Goal: Information Seeking & Learning: Learn about a topic

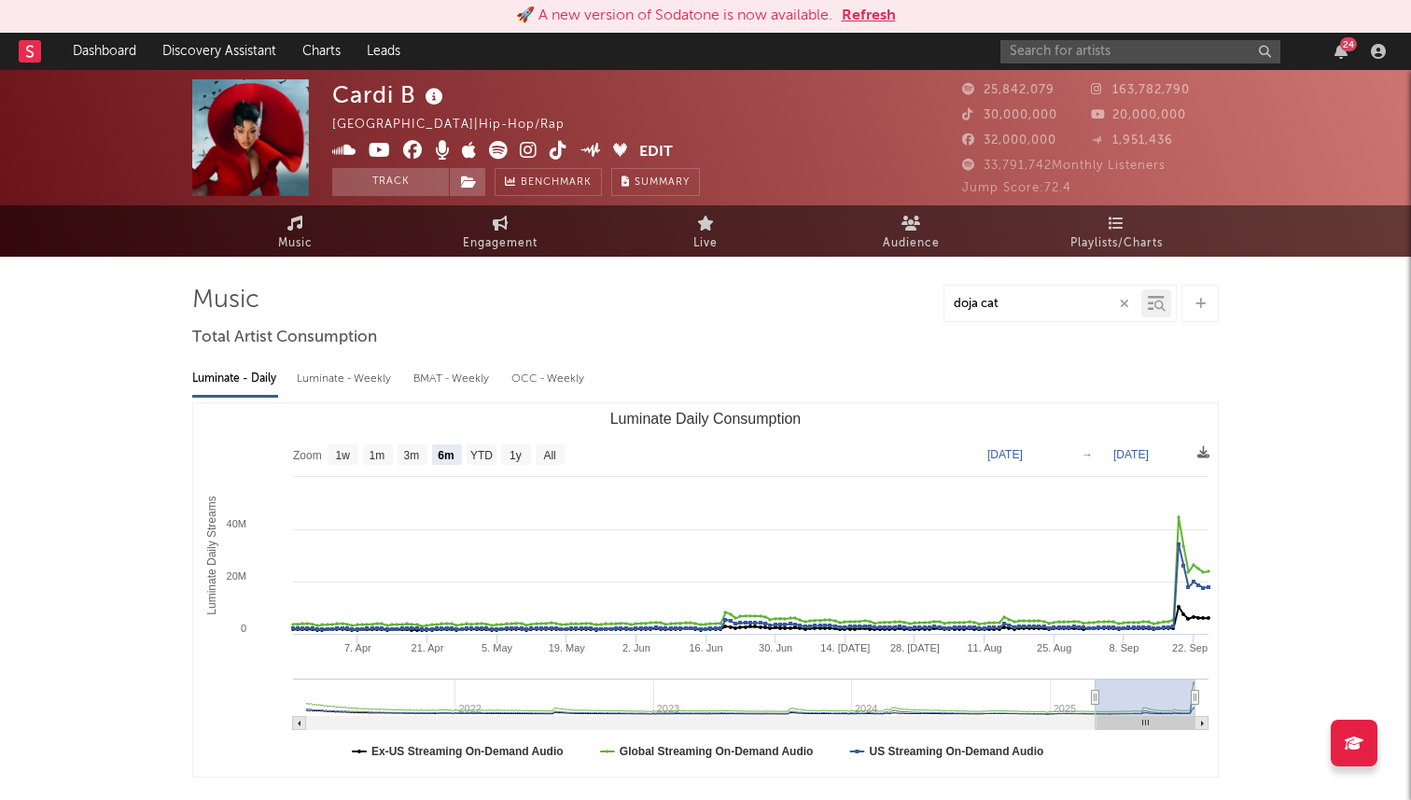
select select "6m"
click at [1131, 51] on input "text" at bounding box center [1140, 51] width 280 height 23
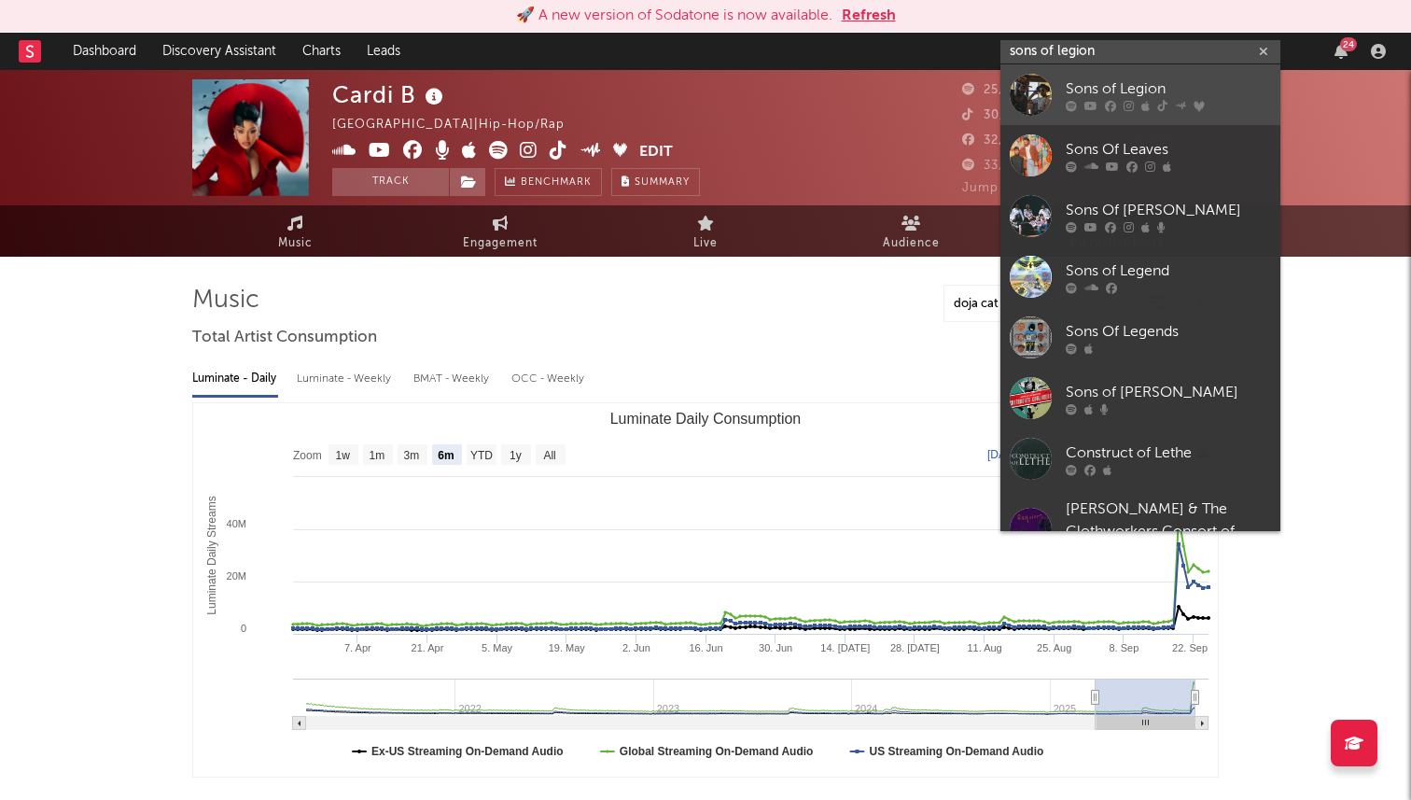
type input "sons of legion"
click at [1122, 90] on div "Sons of Legion" at bounding box center [1168, 88] width 205 height 22
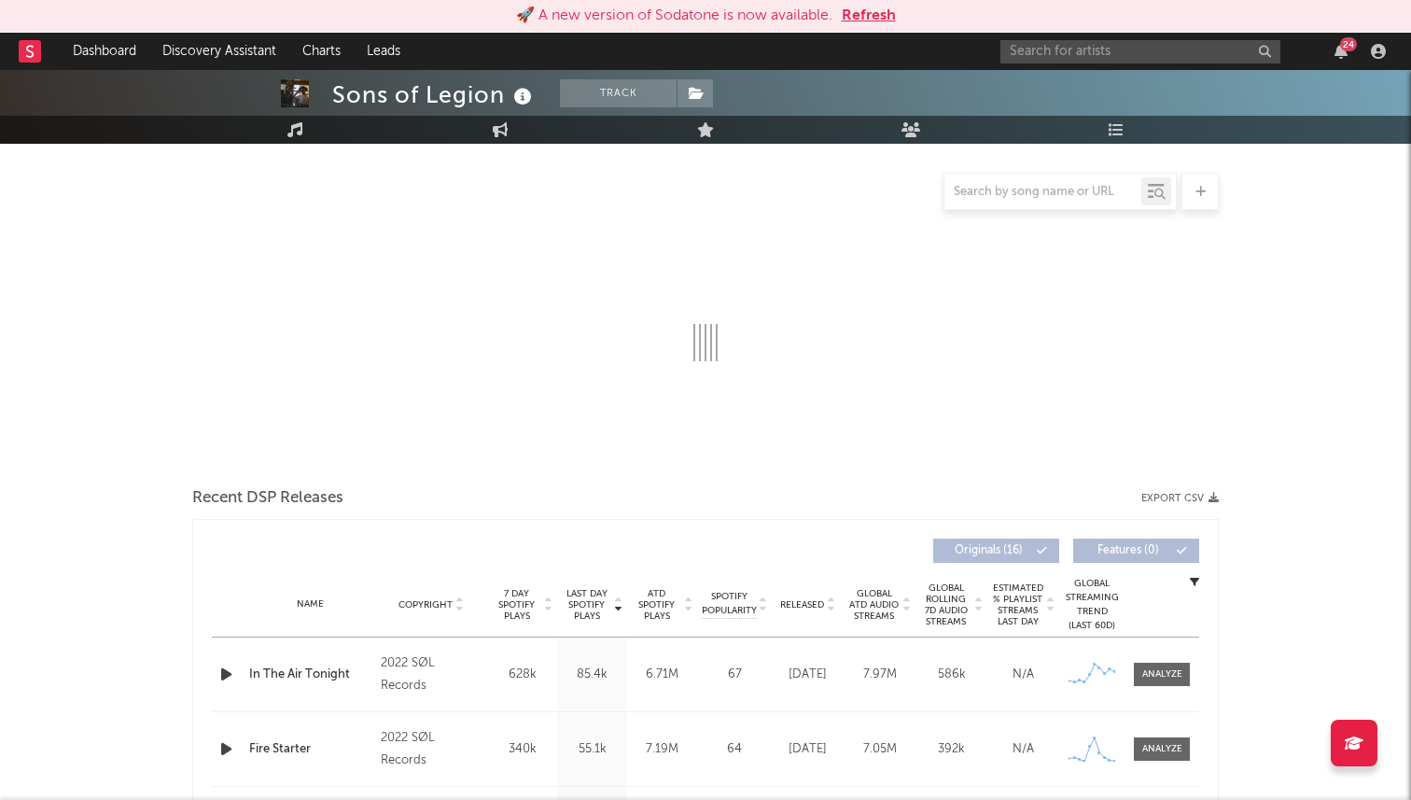
select select "6m"
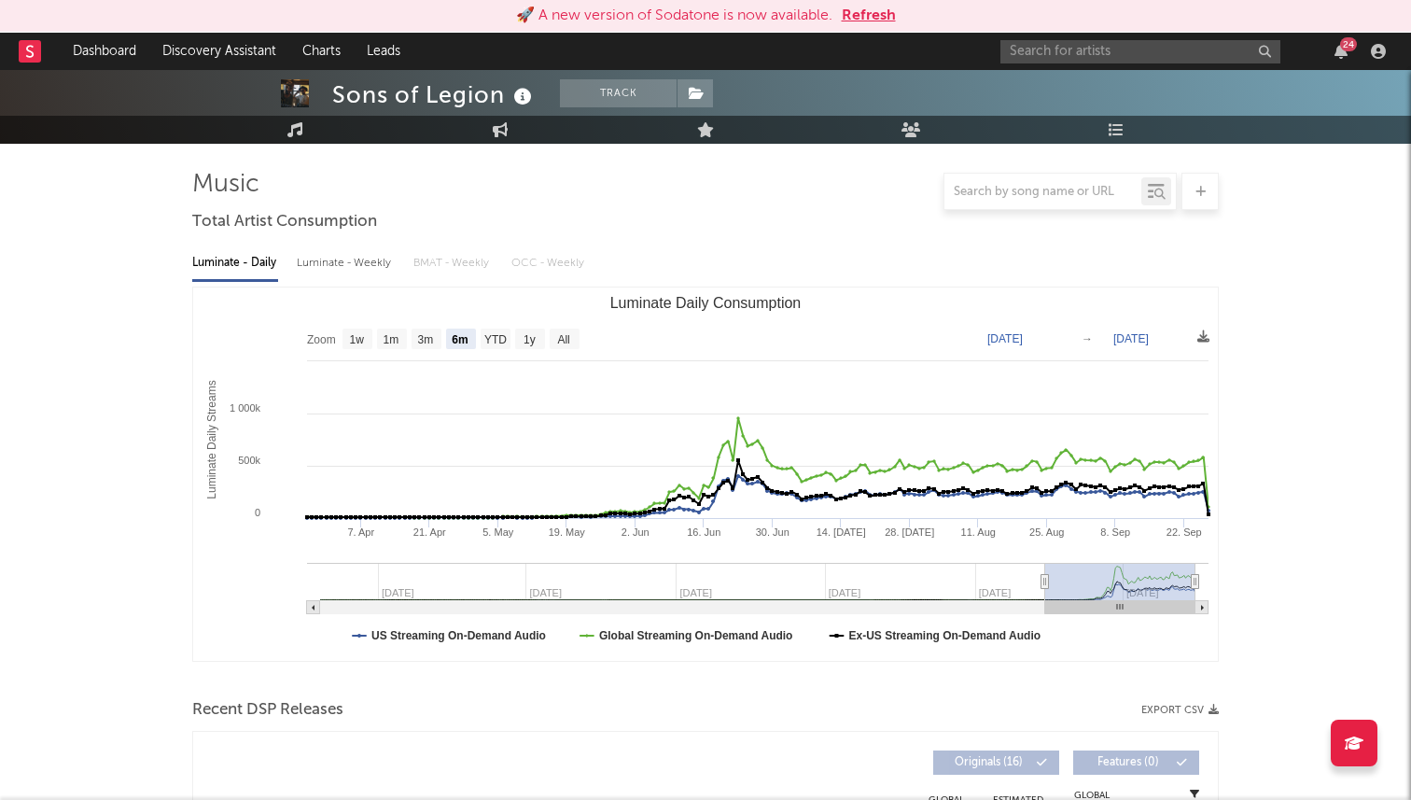
scroll to position [117, 0]
